Goal: Task Accomplishment & Management: Manage account settings

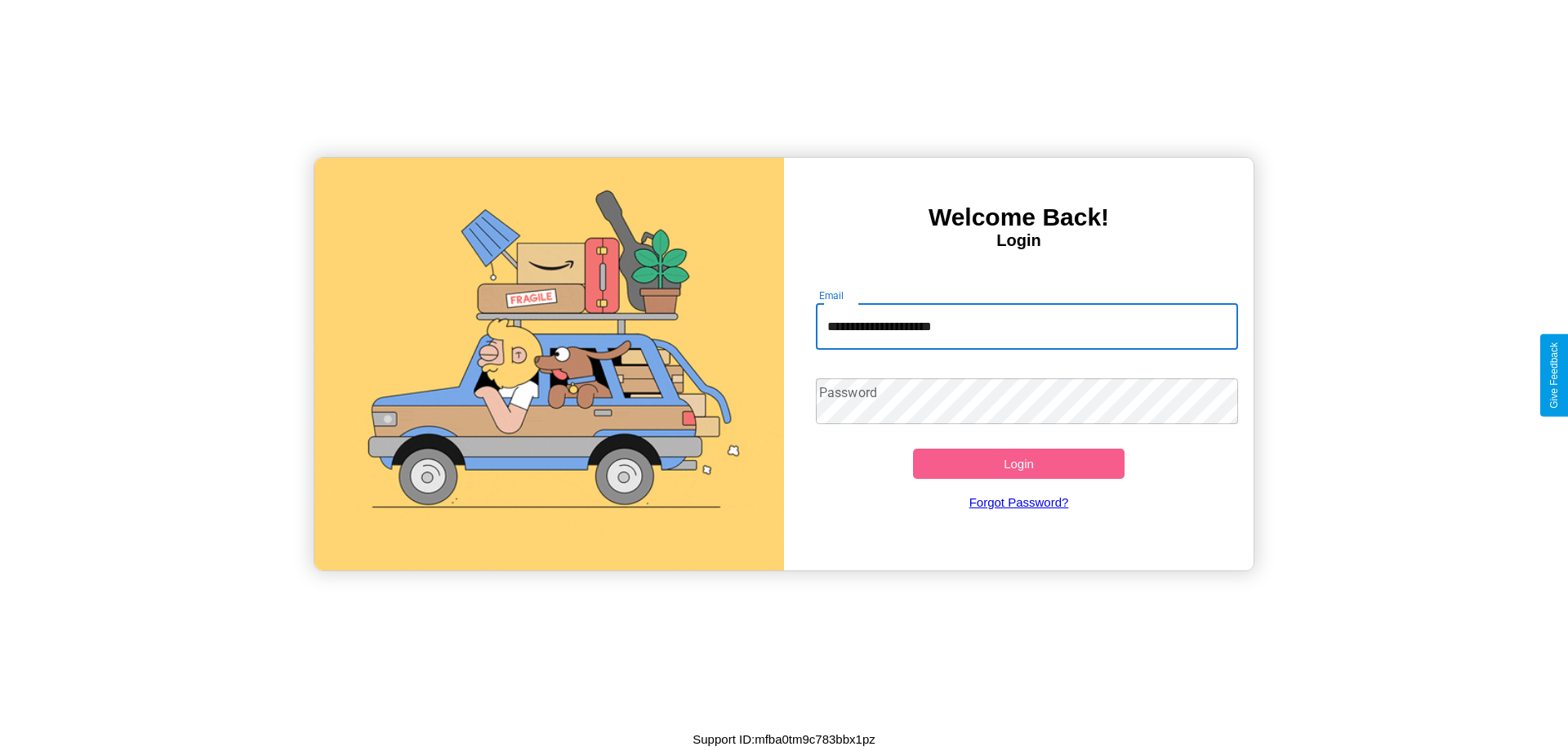
type input "**********"
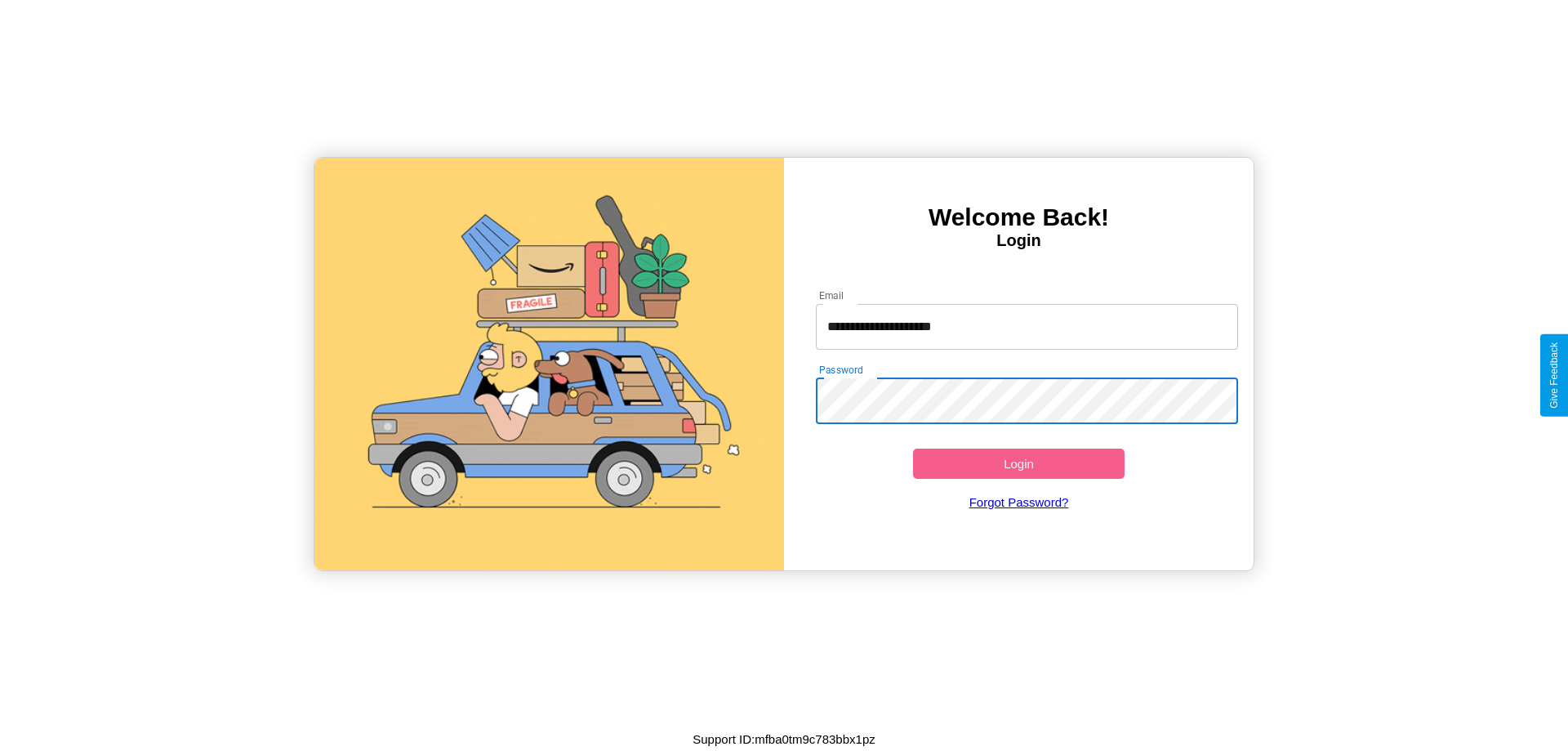
click at [1018, 463] on button "Login" at bounding box center [1018, 463] width 212 height 30
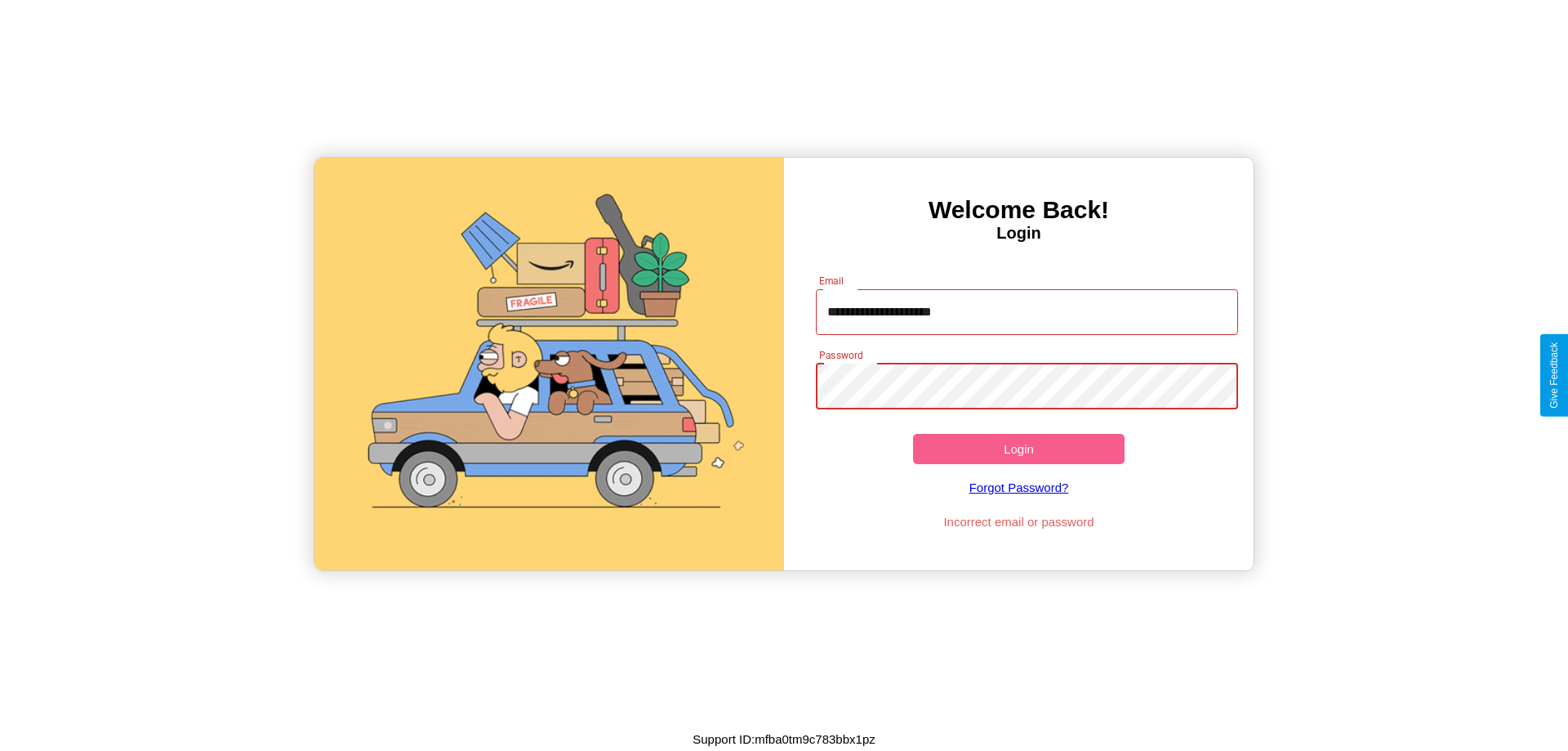
click at [1018, 448] on button "Login" at bounding box center [1018, 448] width 212 height 30
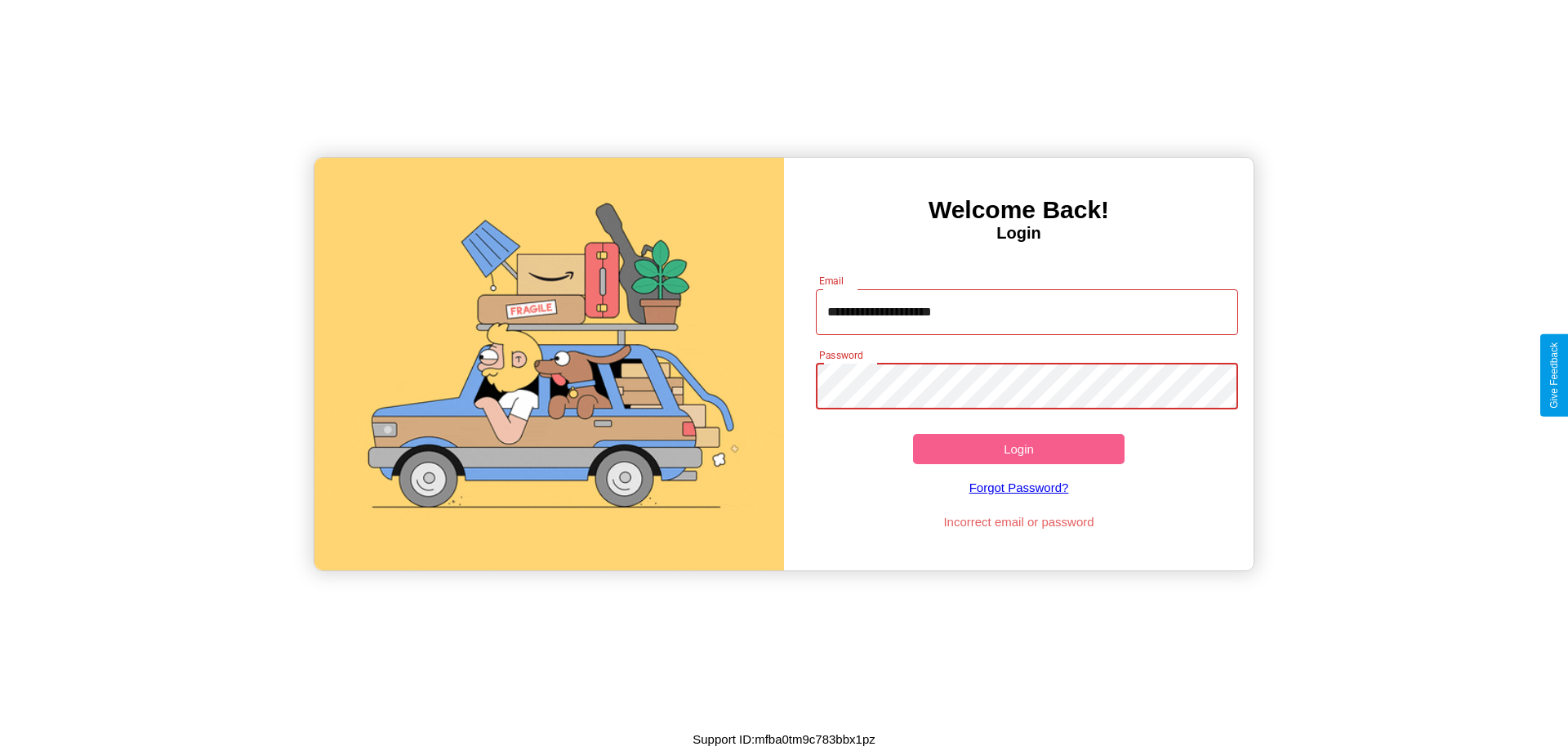
click at [1018, 448] on button "Login" at bounding box center [1018, 448] width 212 height 30
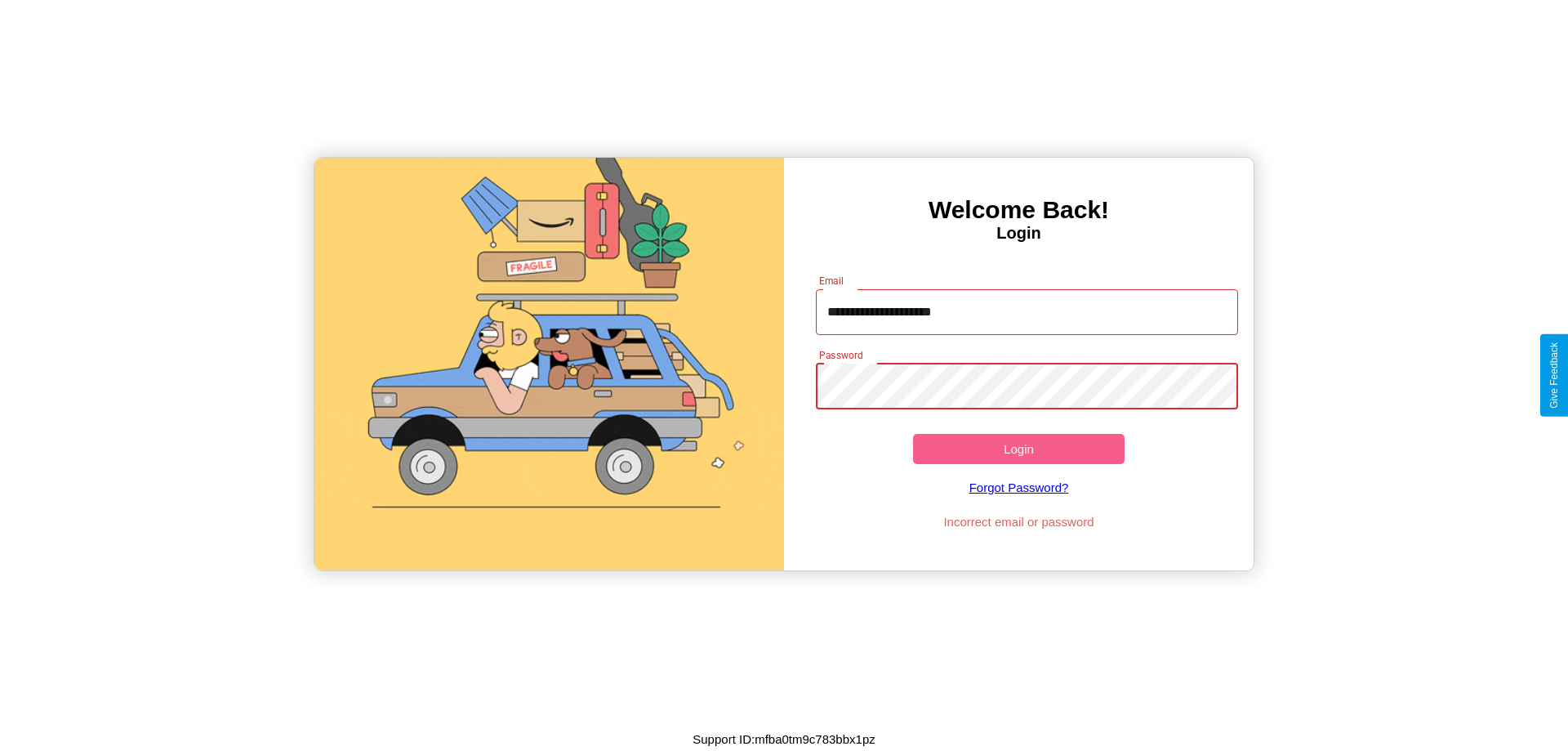
click at [1018, 448] on button "Login" at bounding box center [1018, 448] width 212 height 30
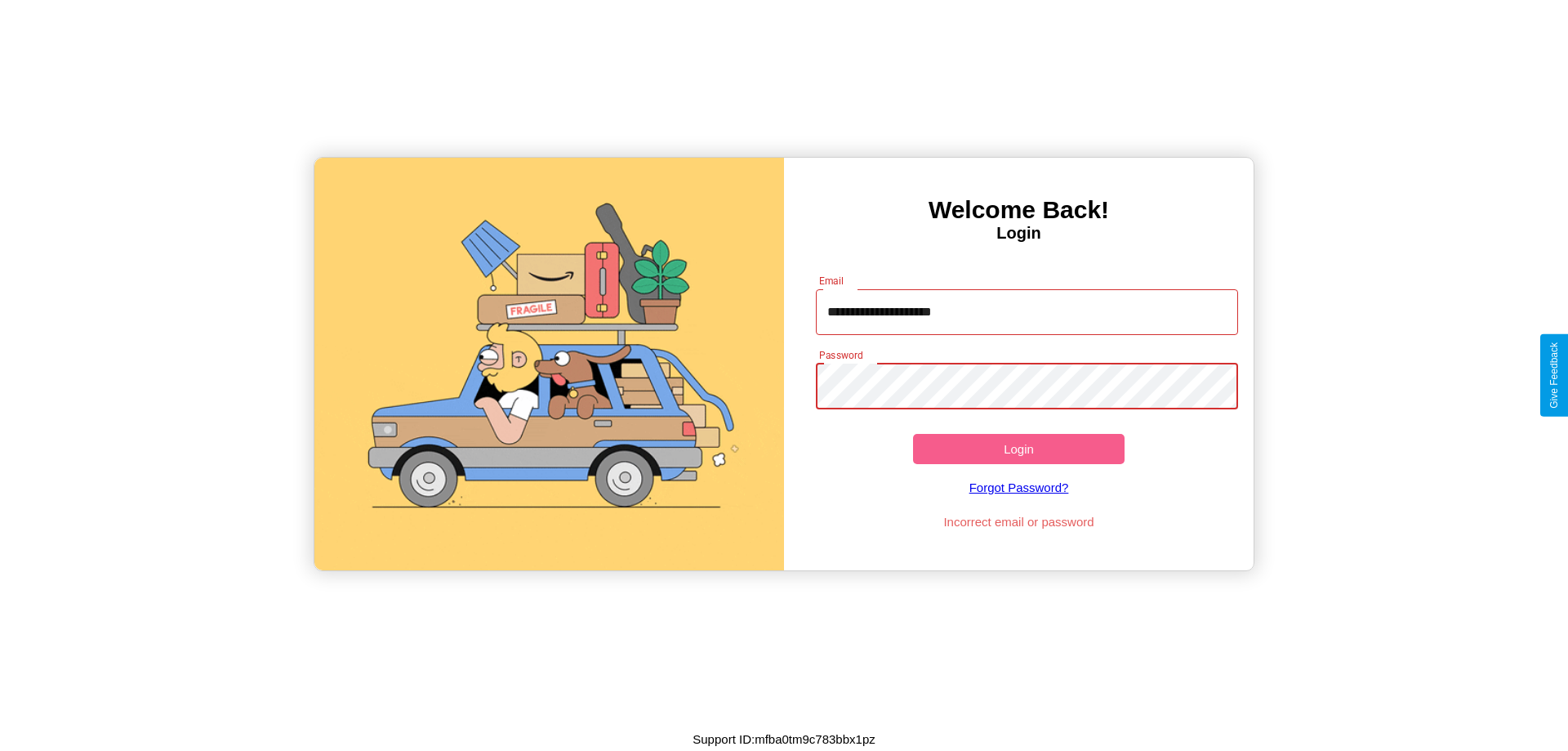
click at [1018, 448] on button "Login" at bounding box center [1018, 448] width 212 height 30
